Goal: Task Accomplishment & Management: Use online tool/utility

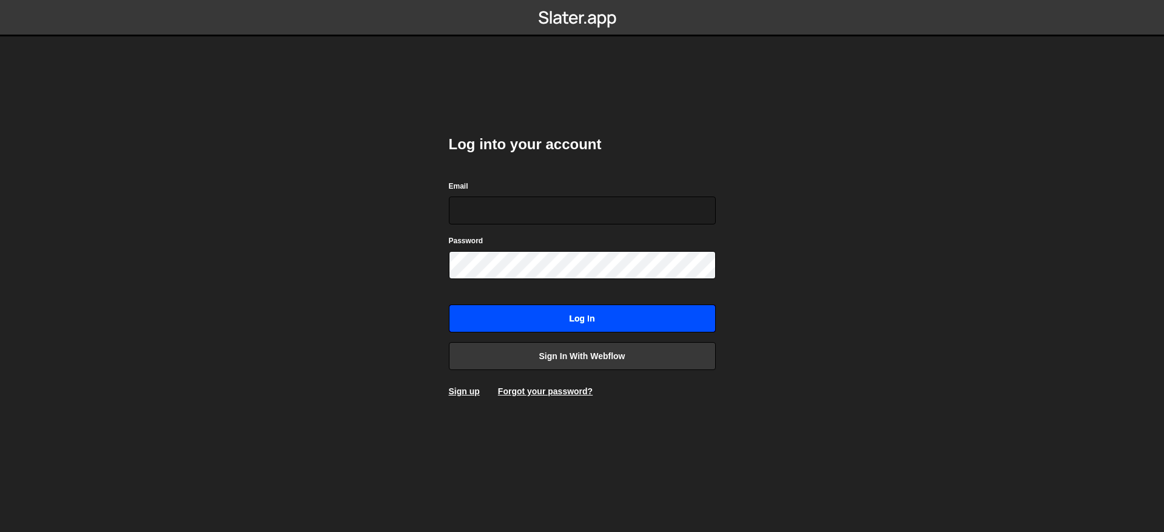
type input "[EMAIL_ADDRESS][DOMAIN_NAME]"
click at [542, 323] on input "Log in" at bounding box center [582, 319] width 267 height 28
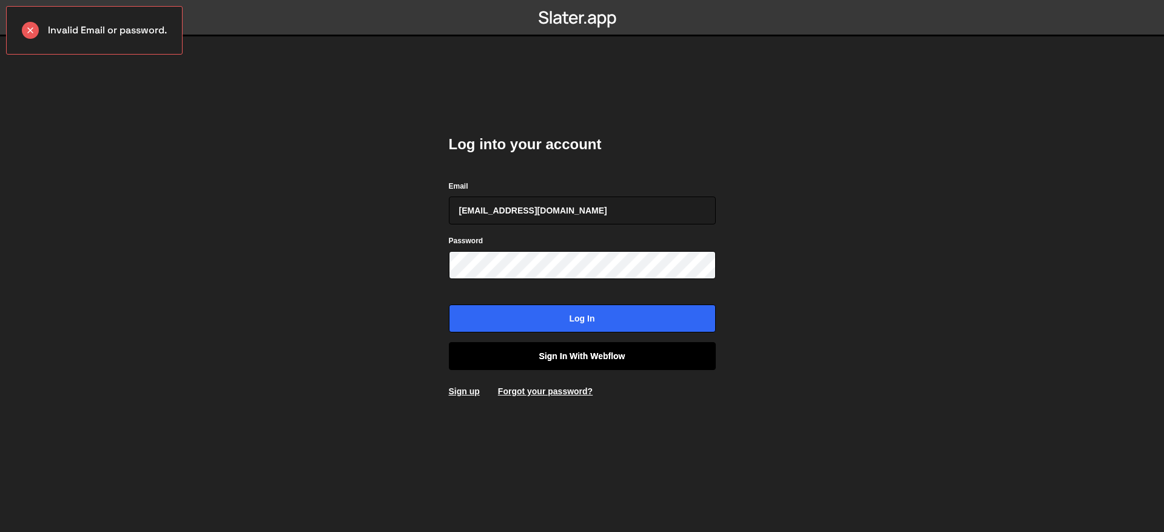
click at [552, 354] on link "Sign in with Webflow" at bounding box center [582, 356] width 267 height 28
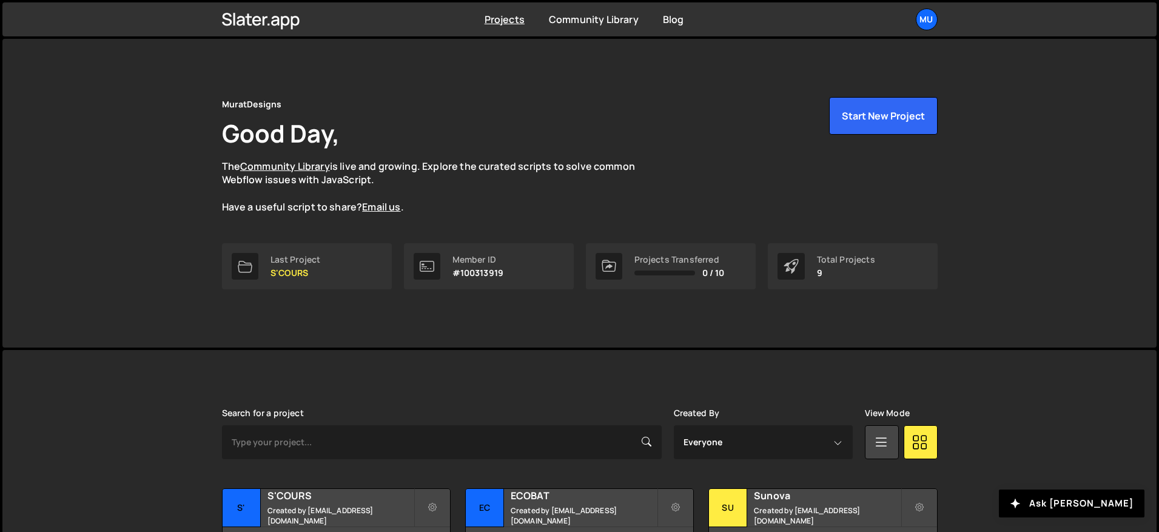
scroll to position [274, 0]
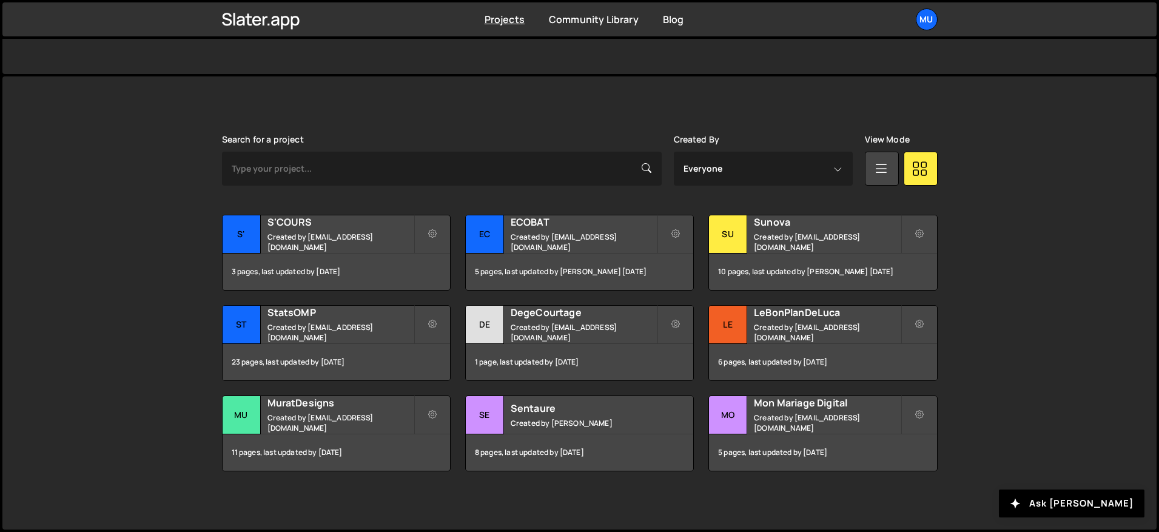
click at [379, 108] on div "Slater is designed for desktop use. Please use a larger screen to access the fu…" at bounding box center [580, 302] width 752 height 453
click at [800, 318] on h2 "LeBonPlanDeLuca" at bounding box center [827, 312] width 146 height 13
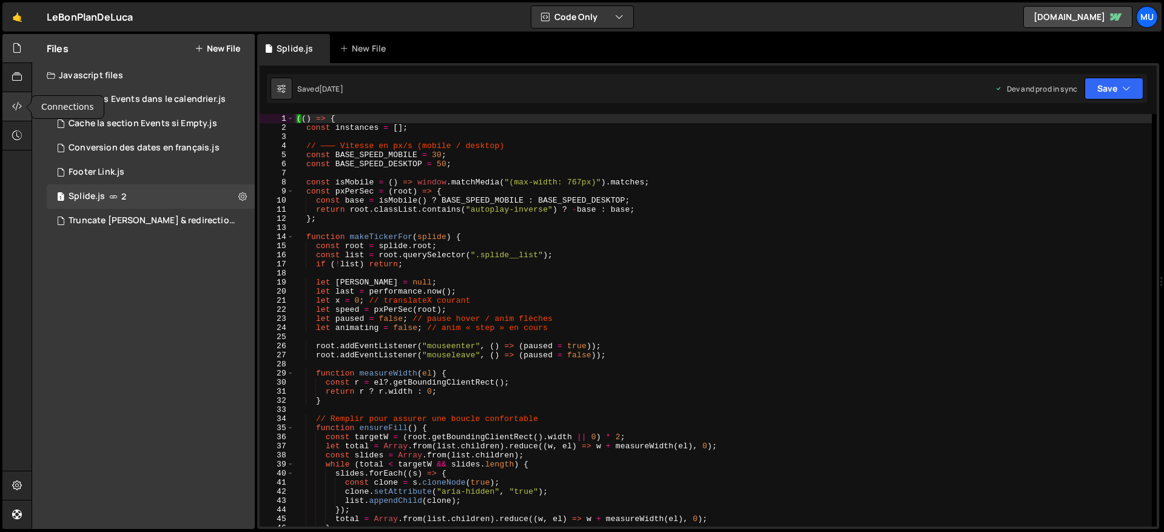
click at [19, 107] on icon at bounding box center [17, 106] width 10 height 13
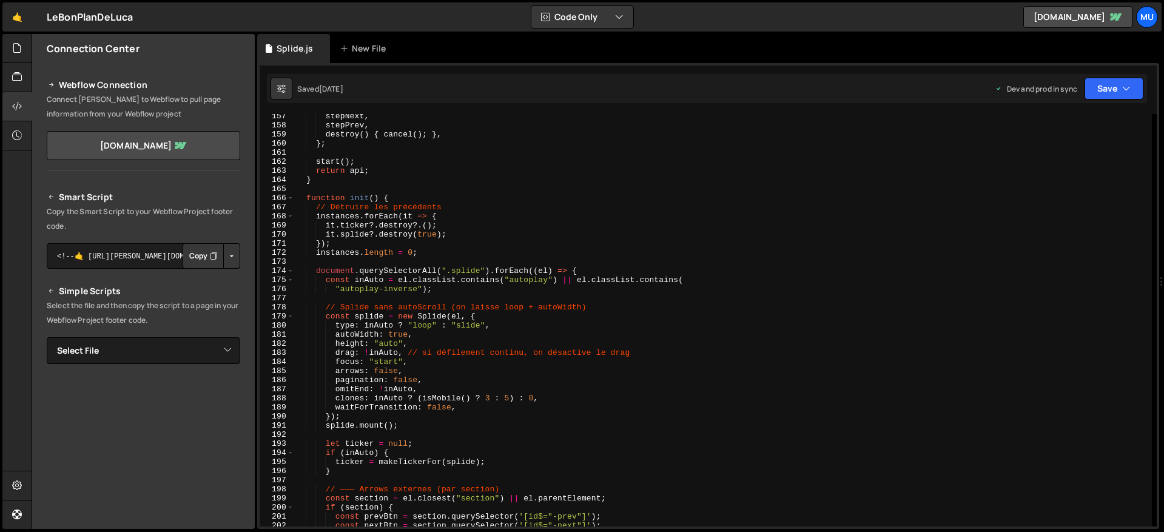
scroll to position [2037, 0]
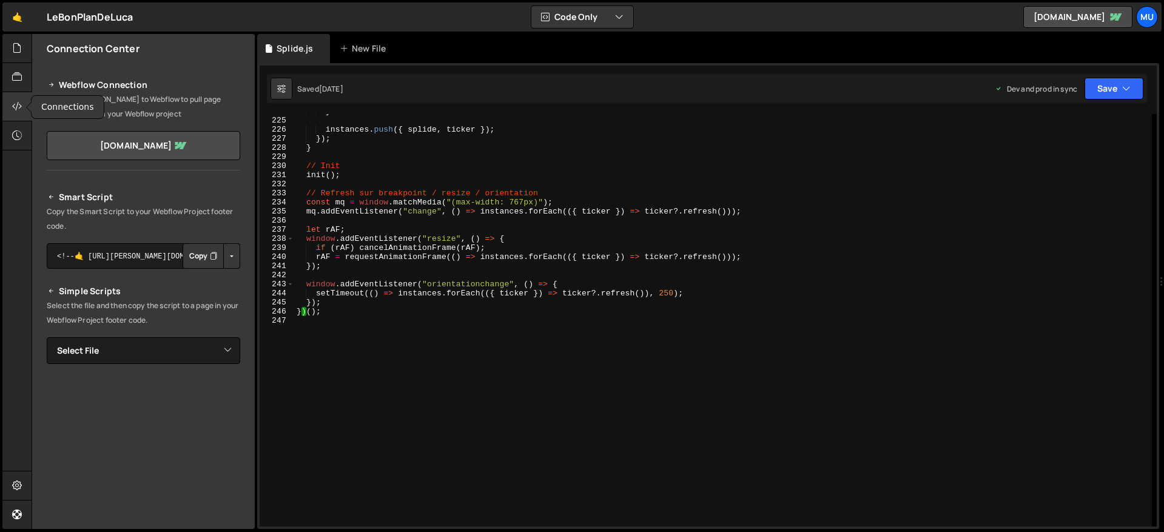
click at [7, 97] on div at bounding box center [17, 106] width 30 height 29
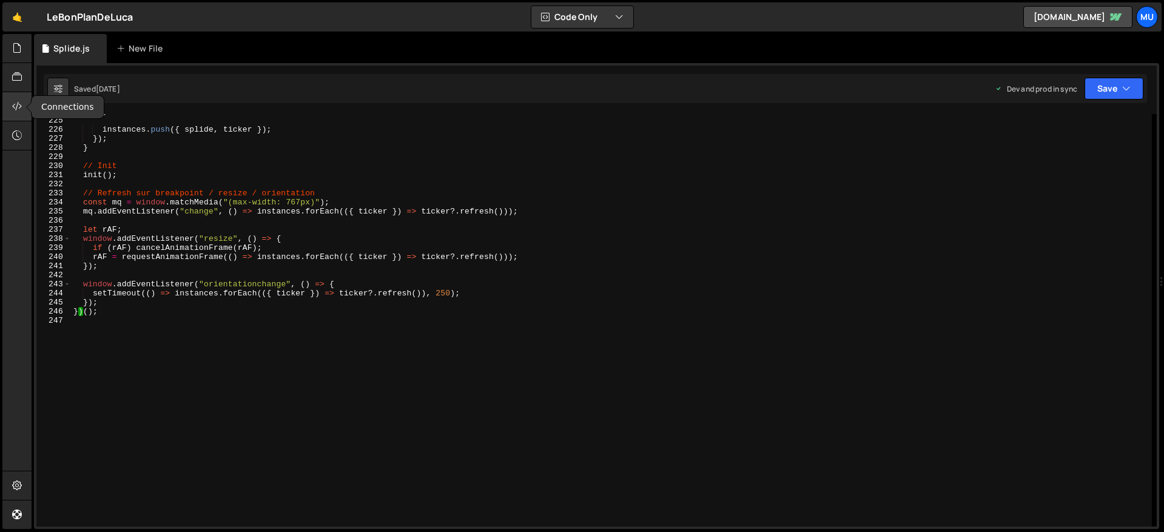
click at [15, 98] on div at bounding box center [17, 106] width 30 height 29
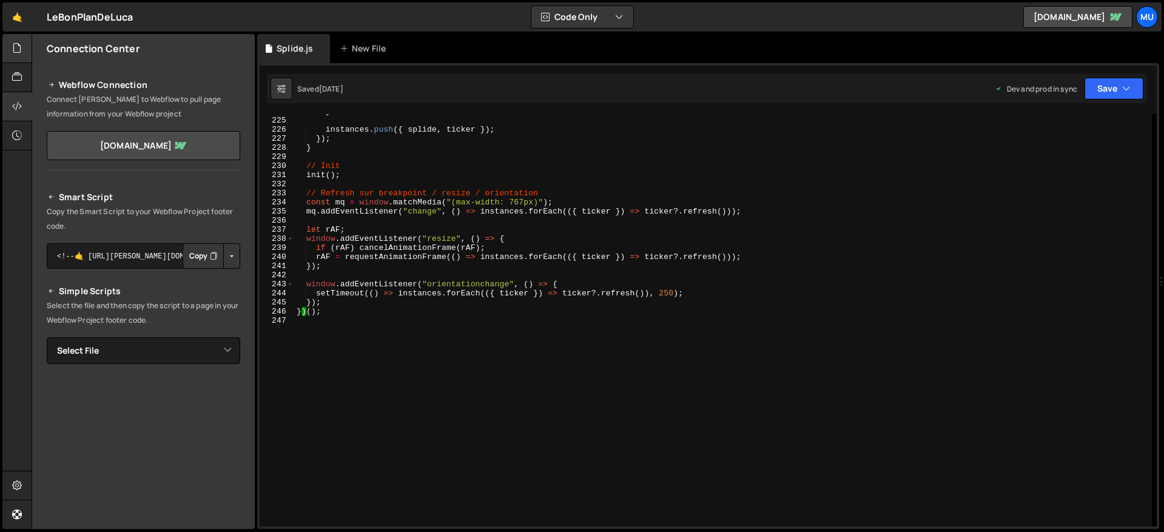
click at [28, 46] on div at bounding box center [28, 49] width 5 height 10
click at [15, 47] on icon at bounding box center [17, 47] width 10 height 13
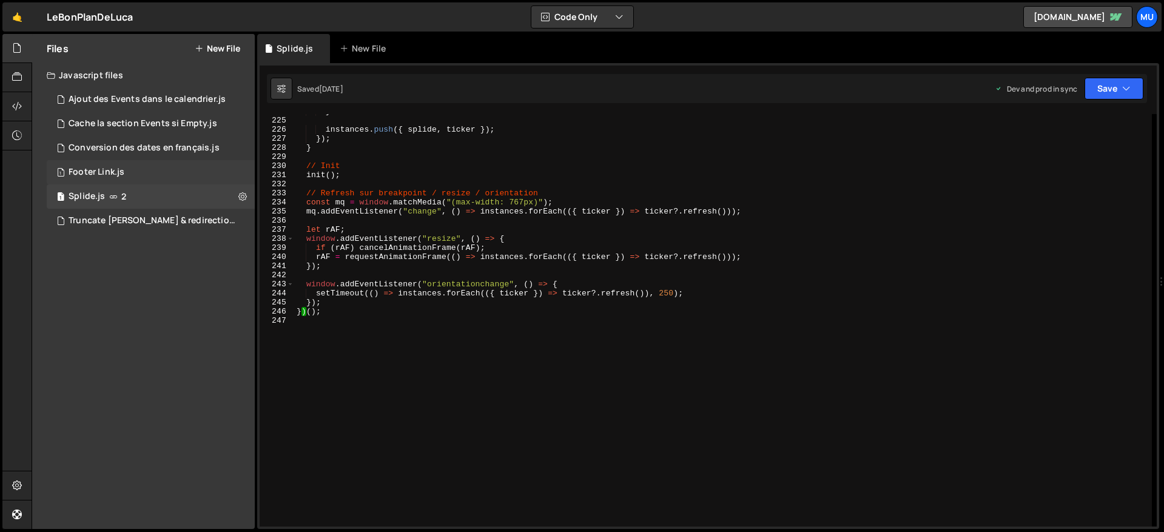
click at [100, 178] on div "1 Footer Link.js 0" at bounding box center [151, 172] width 208 height 24
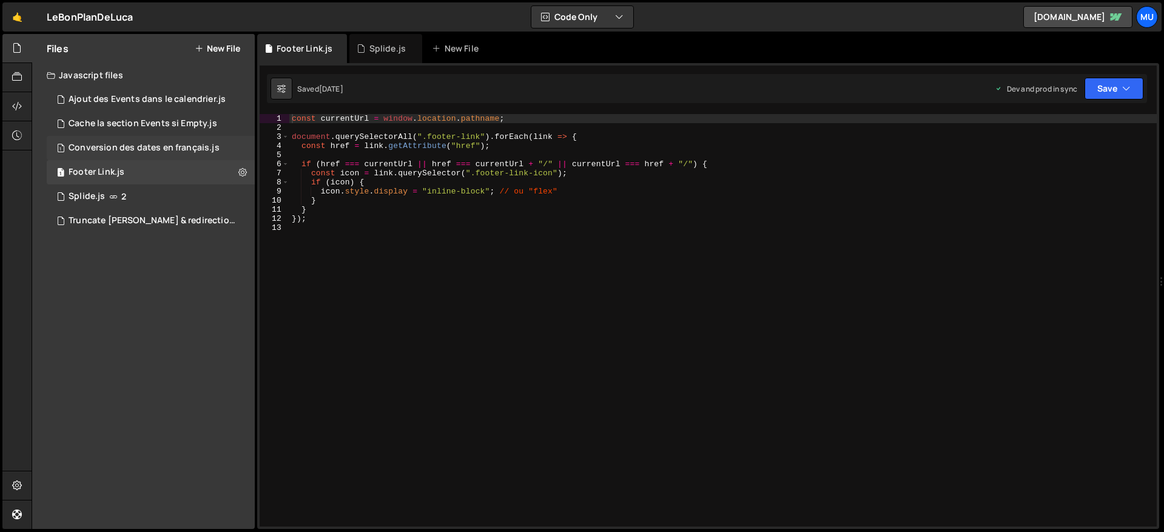
click at [114, 141] on div "1 Conversion des dates en français.js 0" at bounding box center [151, 148] width 208 height 24
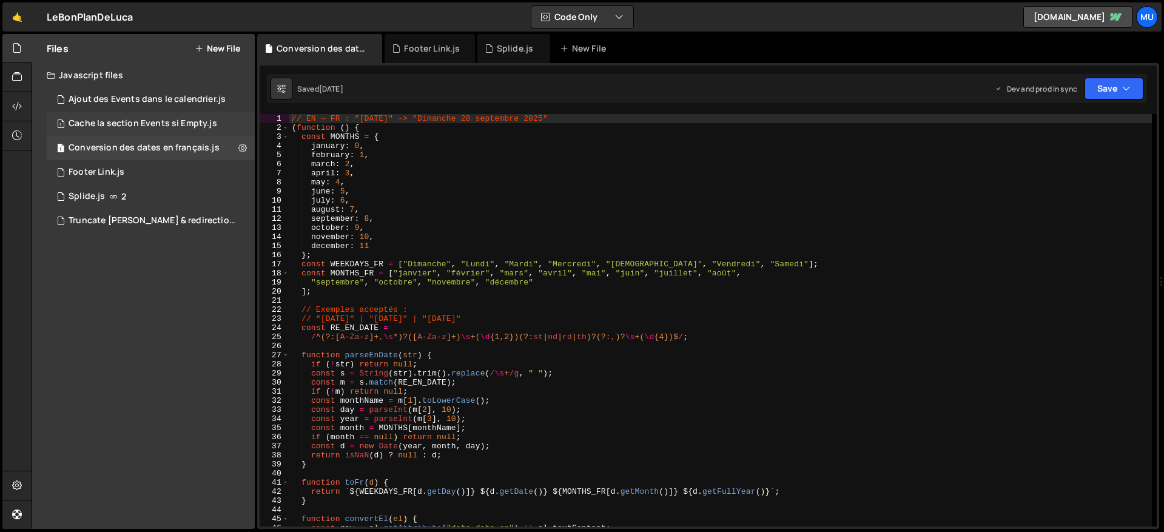
click at [112, 118] on div "Cache la section Events si Empty.js" at bounding box center [143, 123] width 149 height 11
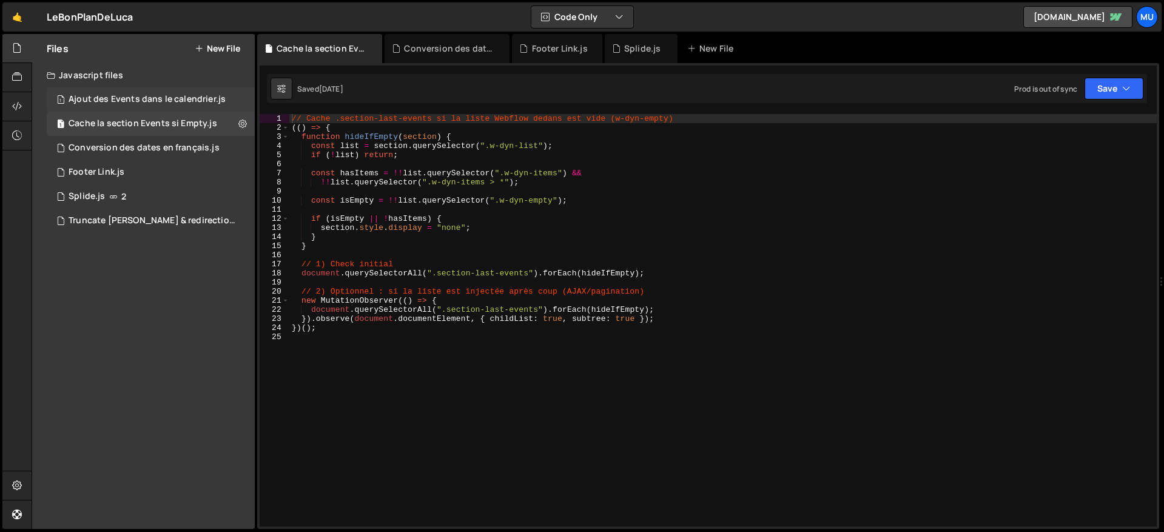
click at [115, 98] on div "Ajout des Events dans le calendrier.js" at bounding box center [147, 99] width 157 height 11
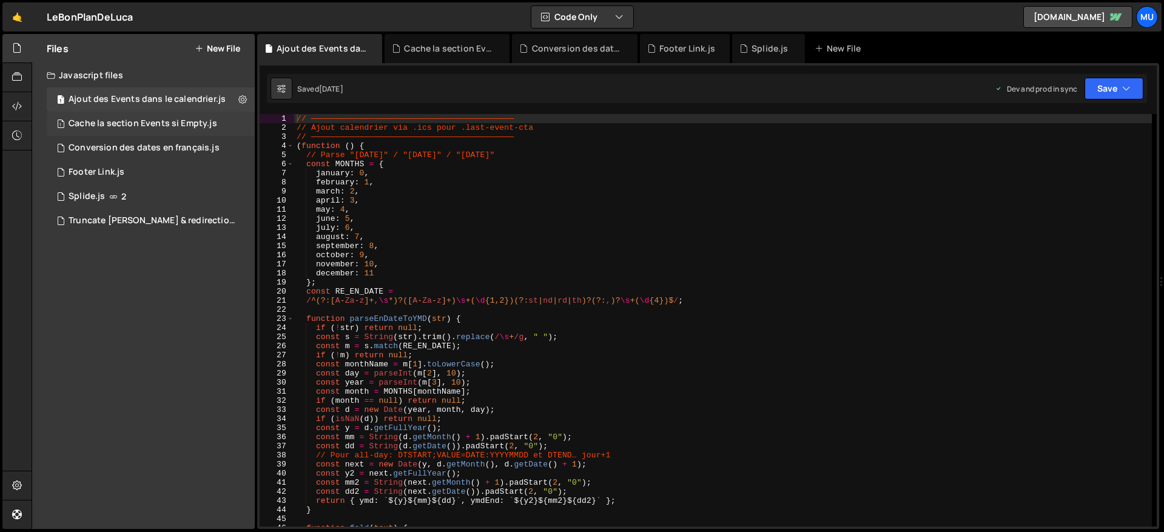
click at [97, 120] on div "Cache la section Events si Empty.js" at bounding box center [143, 123] width 149 height 11
